Goal: Consume media (video, audio)

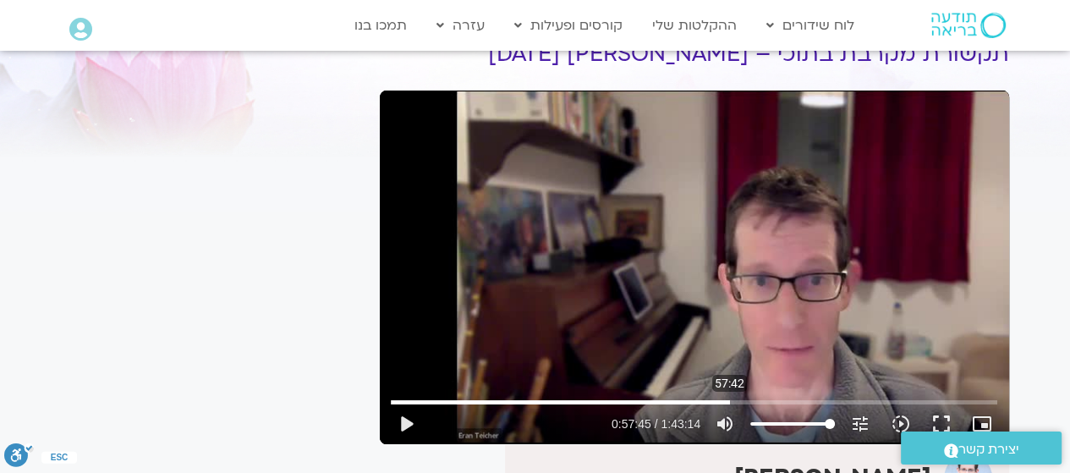
click at [729, 399] on input "Seek" at bounding box center [694, 402] width 606 height 10
click at [406, 421] on button "play_arrow" at bounding box center [406, 423] width 41 height 41
click at [774, 403] on input "Seek" at bounding box center [694, 402] width 606 height 10
click at [771, 402] on input "Seek" at bounding box center [694, 402] width 606 height 10
click at [766, 402] on input "Seek" at bounding box center [694, 402] width 606 height 10
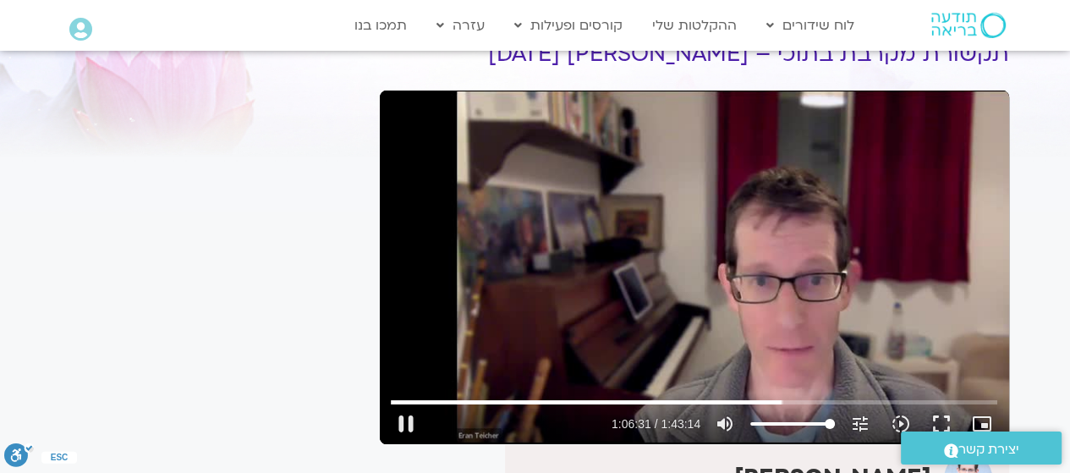
type input "3991.463075"
click at [853, 398] on input "Seek" at bounding box center [694, 402] width 606 height 10
click at [928, 399] on input "Seek" at bounding box center [694, 402] width 606 height 10
type input "6194.96"
